Goal: Purchase product/service

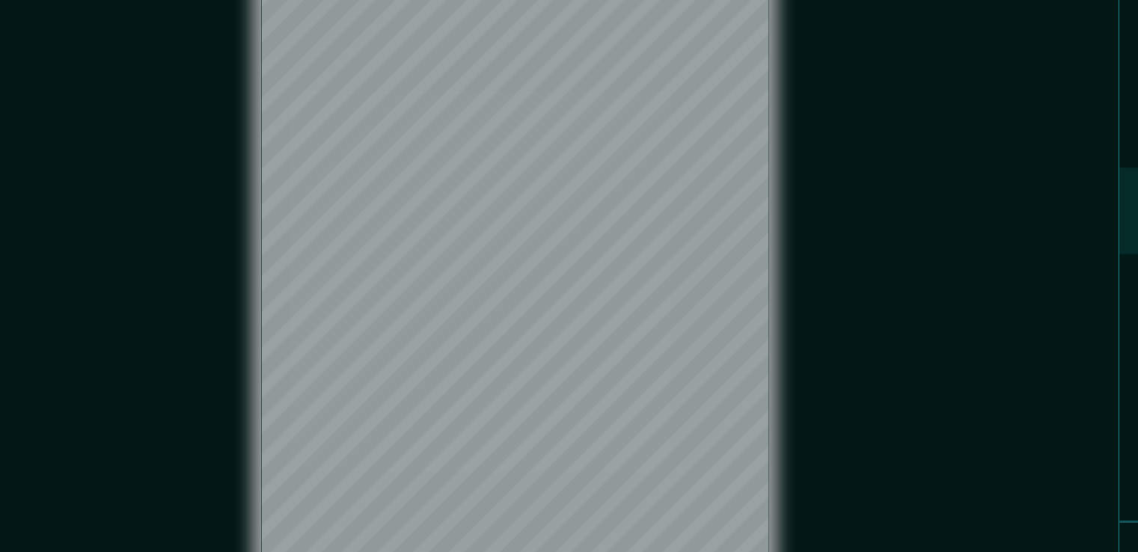
scroll to position [16, 0]
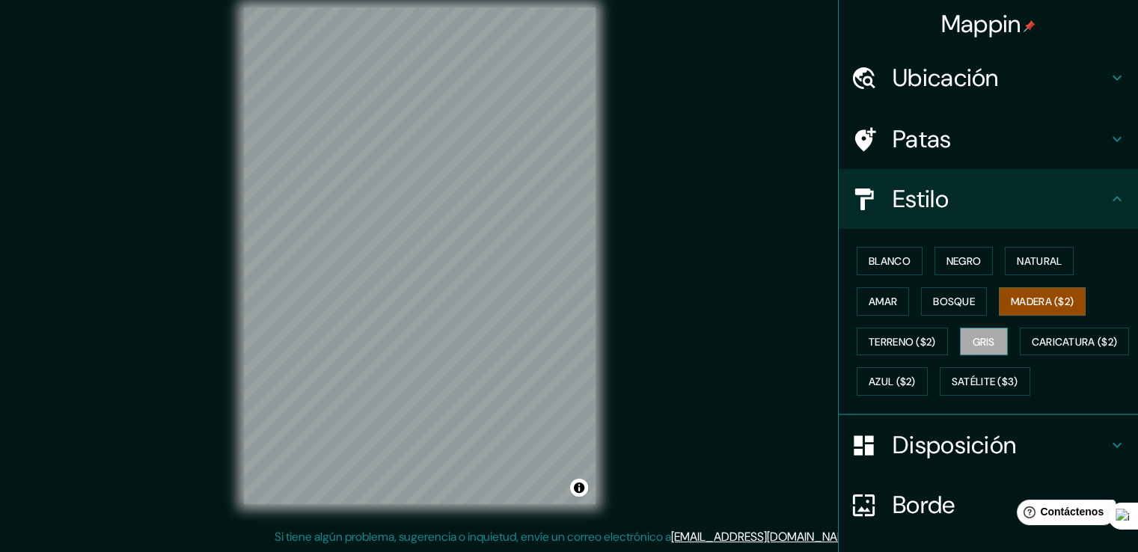
click at [976, 341] on font "Gris" at bounding box center [984, 341] width 22 height 13
click at [933, 295] on font "Bosque" at bounding box center [954, 301] width 42 height 13
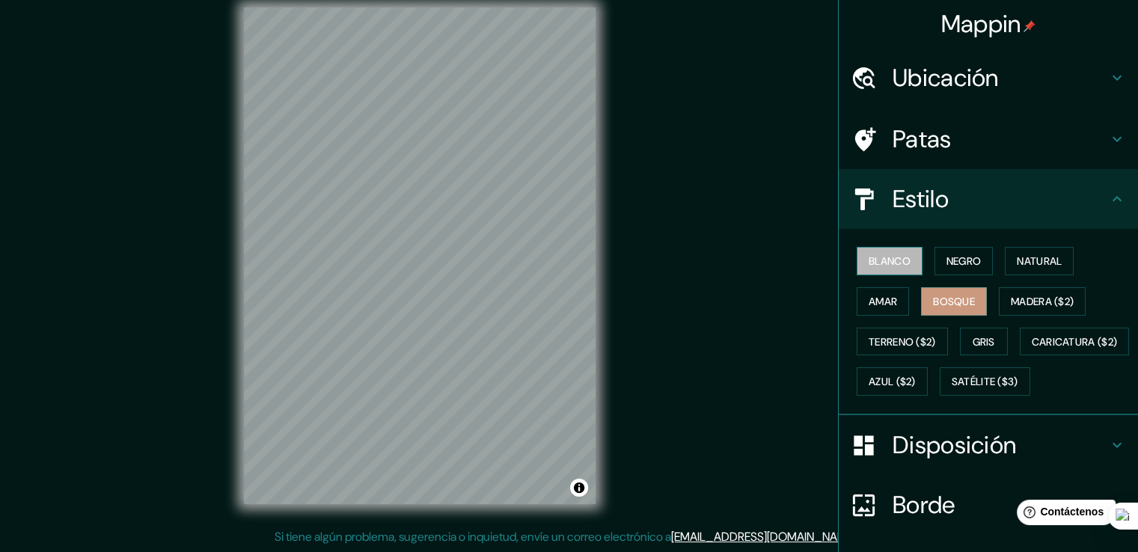
click at [877, 256] on font "Blanco" at bounding box center [890, 260] width 42 height 13
click at [957, 261] on font "Negro" at bounding box center [963, 260] width 35 height 13
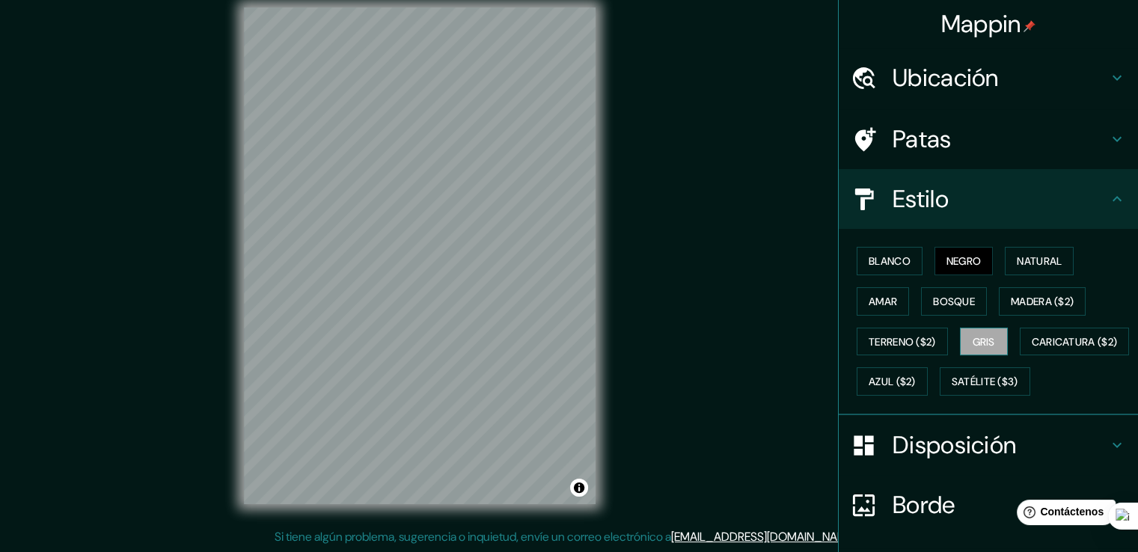
click at [976, 340] on font "Gris" at bounding box center [984, 341] width 22 height 13
click at [1032, 349] on font "Caricatura ($2)" at bounding box center [1075, 341] width 86 height 13
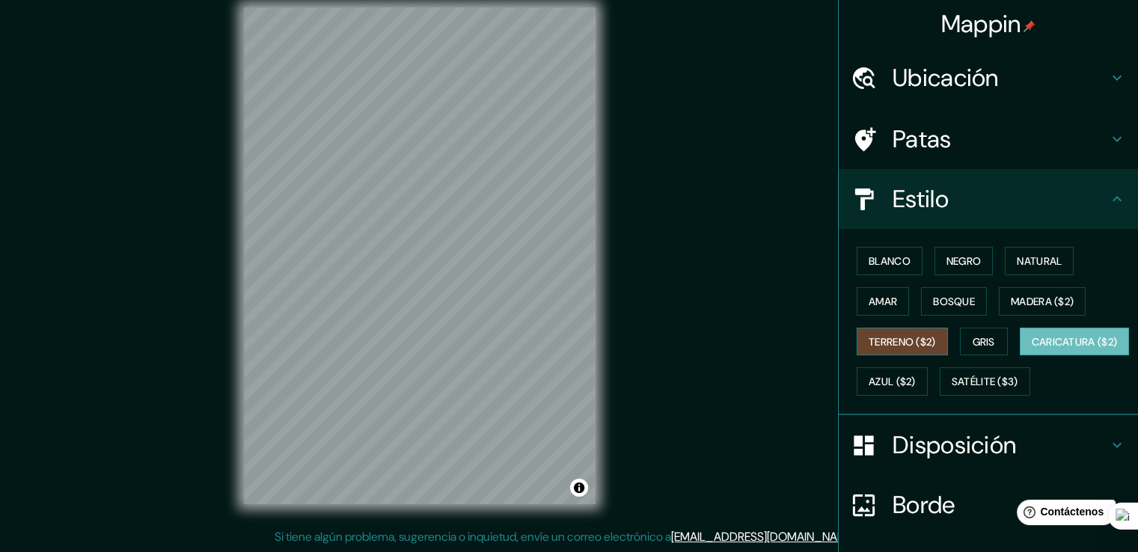
click at [892, 346] on font "Terreno ($2)" at bounding box center [902, 341] width 67 height 13
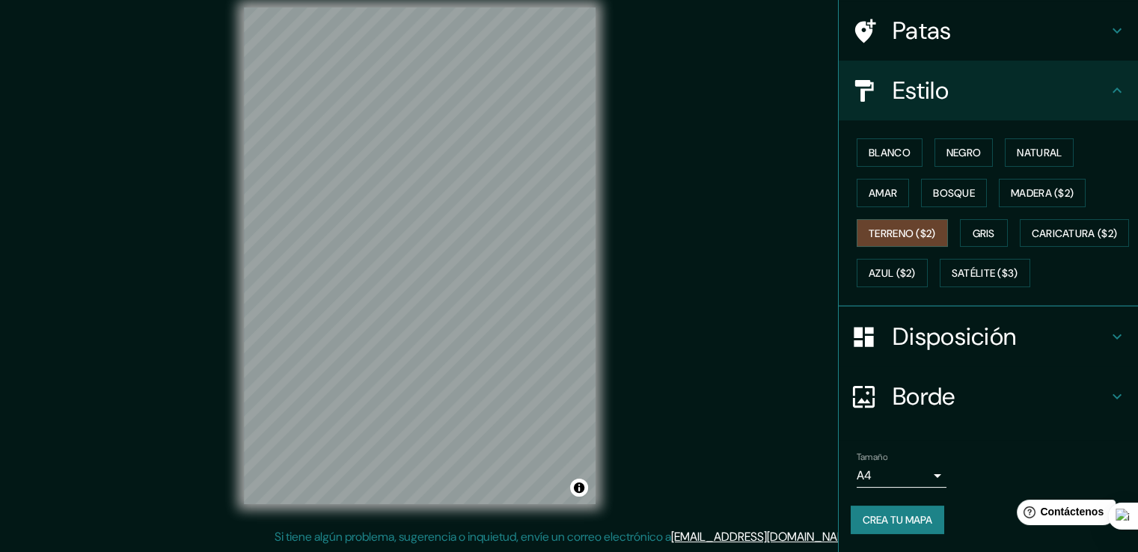
click at [901, 344] on font "Disposición" at bounding box center [954, 336] width 123 height 31
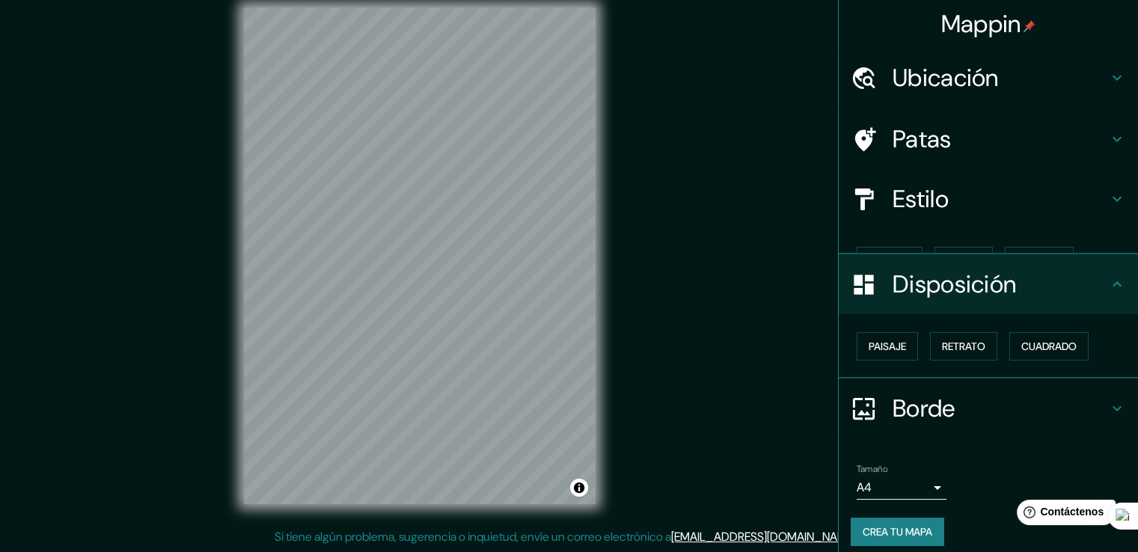
scroll to position [0, 0]
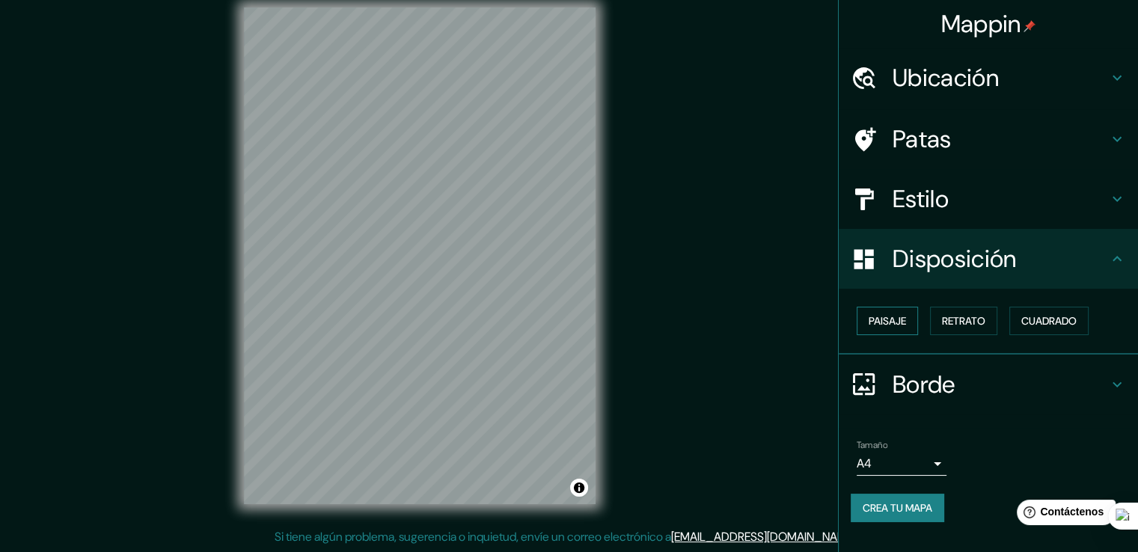
click at [902, 321] on font "Paisaje" at bounding box center [887, 320] width 37 height 13
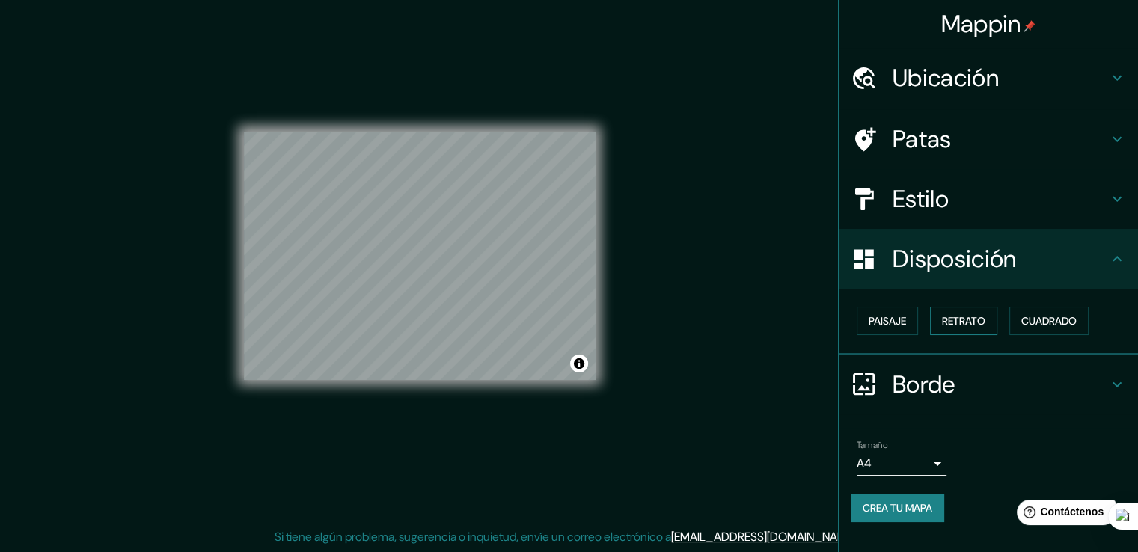
click at [962, 321] on font "Retrato" at bounding box center [963, 320] width 43 height 13
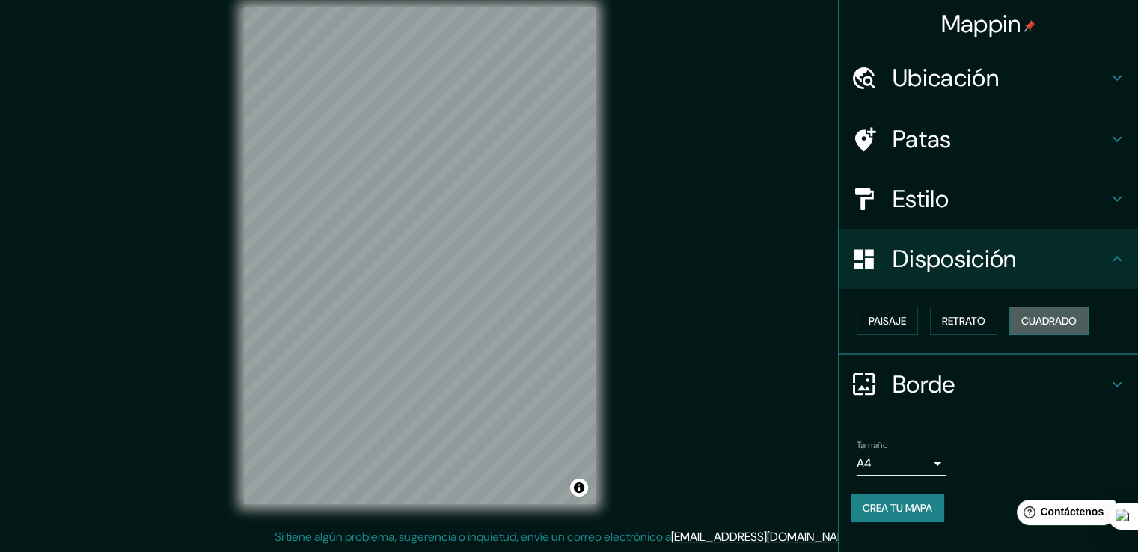
click at [1056, 322] on font "Cuadrado" at bounding box center [1048, 320] width 55 height 13
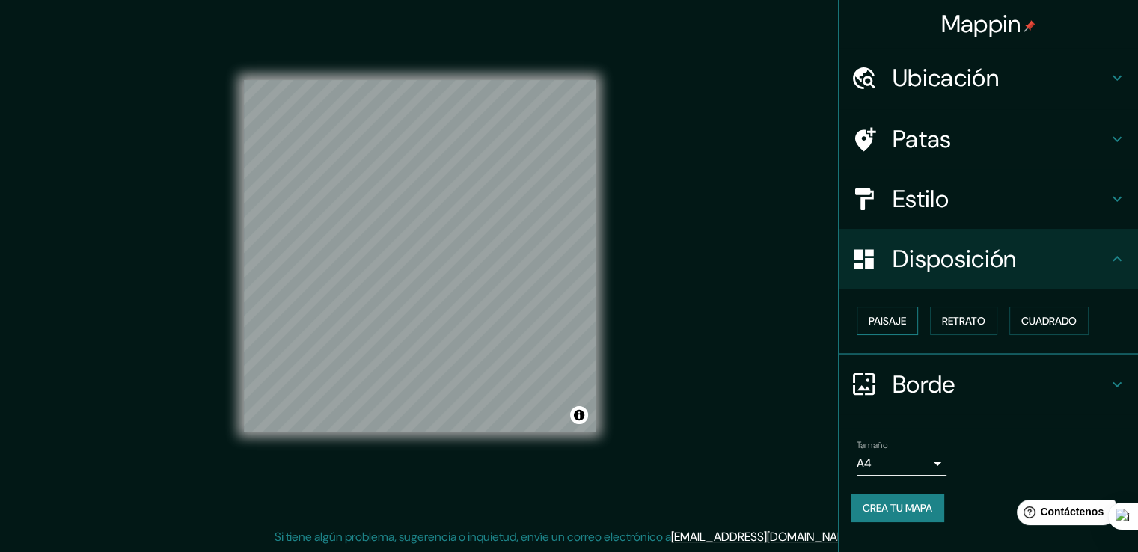
click at [916, 316] on button "Paisaje" at bounding box center [887, 321] width 61 height 28
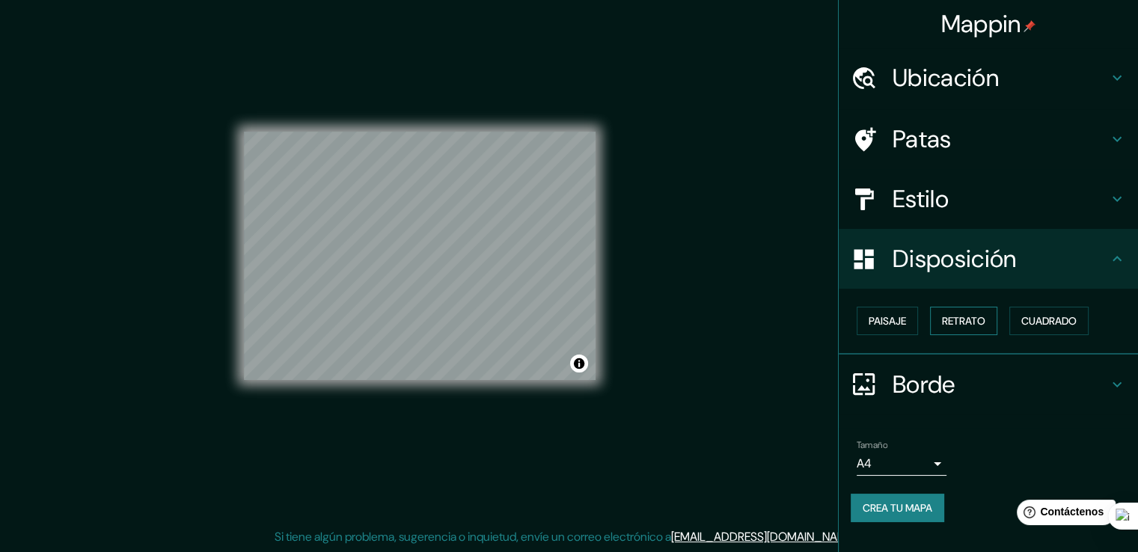
click at [964, 318] on font "Retrato" at bounding box center [963, 320] width 43 height 13
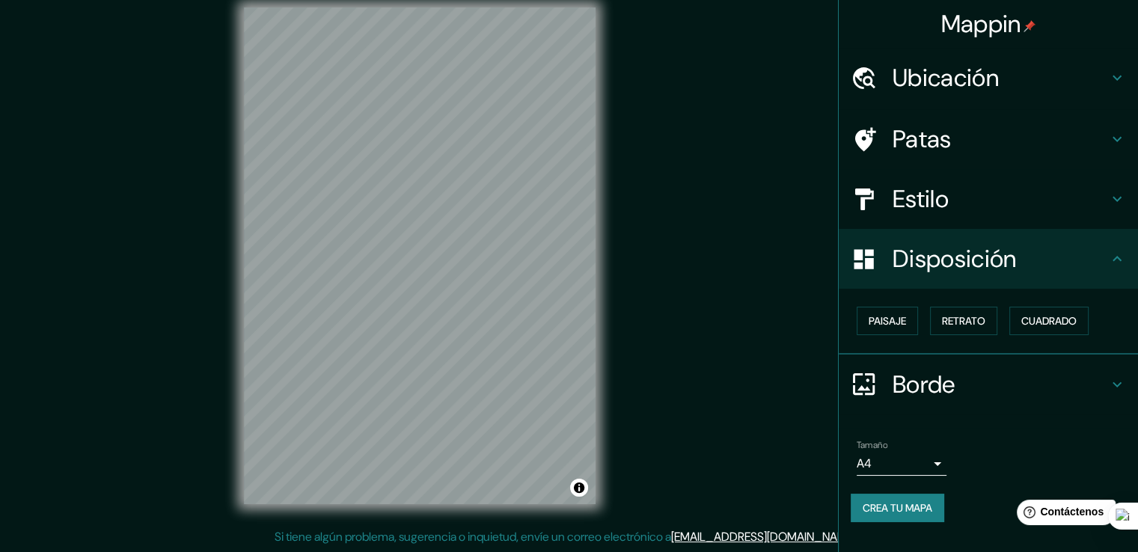
click at [953, 191] on h4 "Estilo" at bounding box center [1000, 199] width 215 height 30
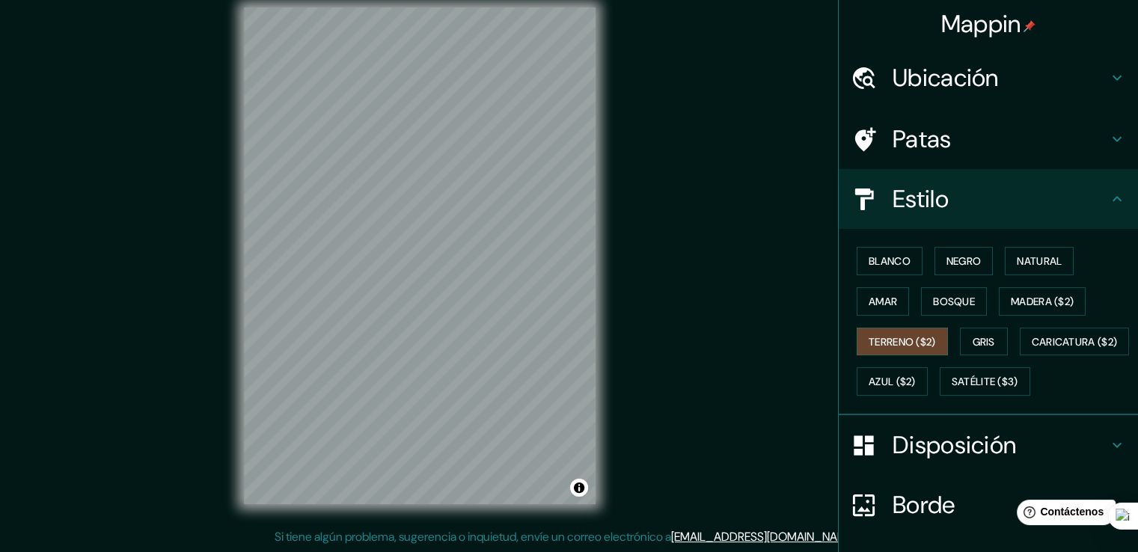
scroll to position [145, 0]
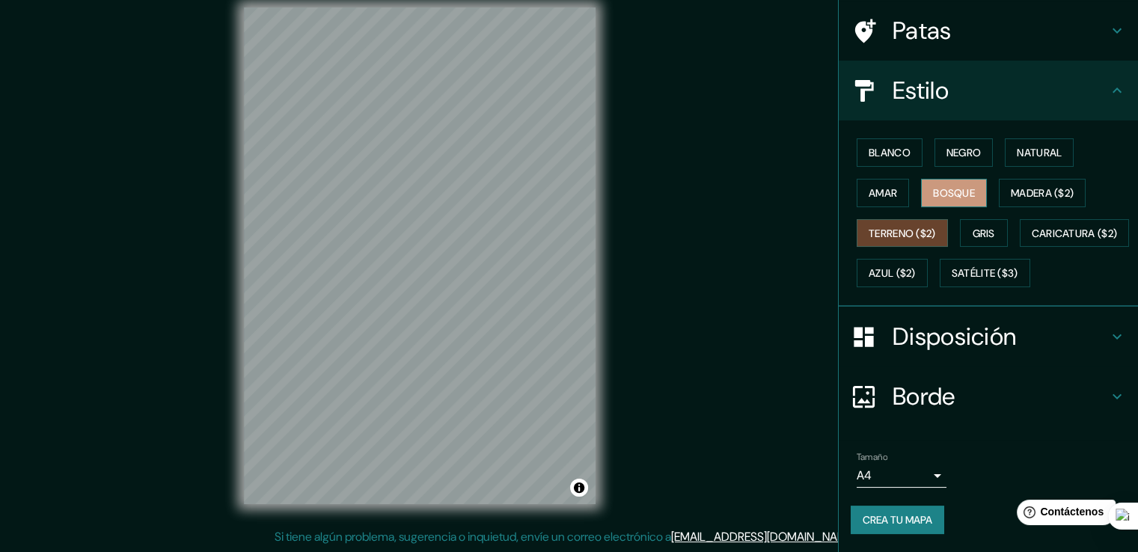
click at [944, 183] on font "Bosque" at bounding box center [954, 192] width 42 height 19
click at [880, 143] on font "Blanco" at bounding box center [890, 152] width 42 height 19
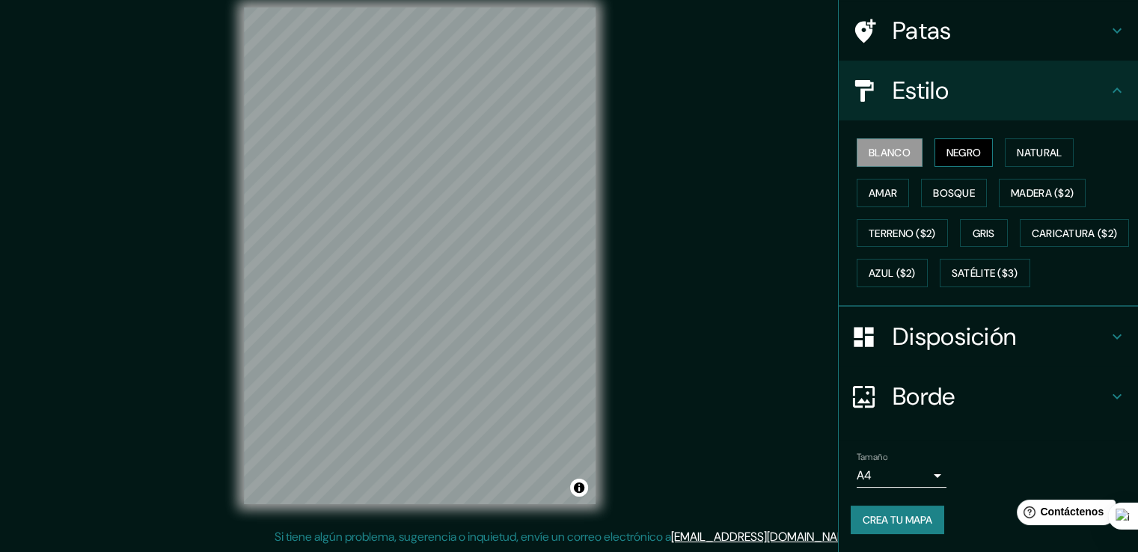
click at [960, 146] on font "Negro" at bounding box center [963, 152] width 35 height 13
click at [976, 227] on font "Gris" at bounding box center [984, 233] width 22 height 13
click at [732, 264] on div "Mappin Ubicación [GEOGRAPHIC_DATA], [GEOGRAPHIC_DATA][PERSON_NAME], [GEOGRAPHIC…" at bounding box center [569, 268] width 1138 height 569
